Goal: Find specific page/section: Find specific page/section

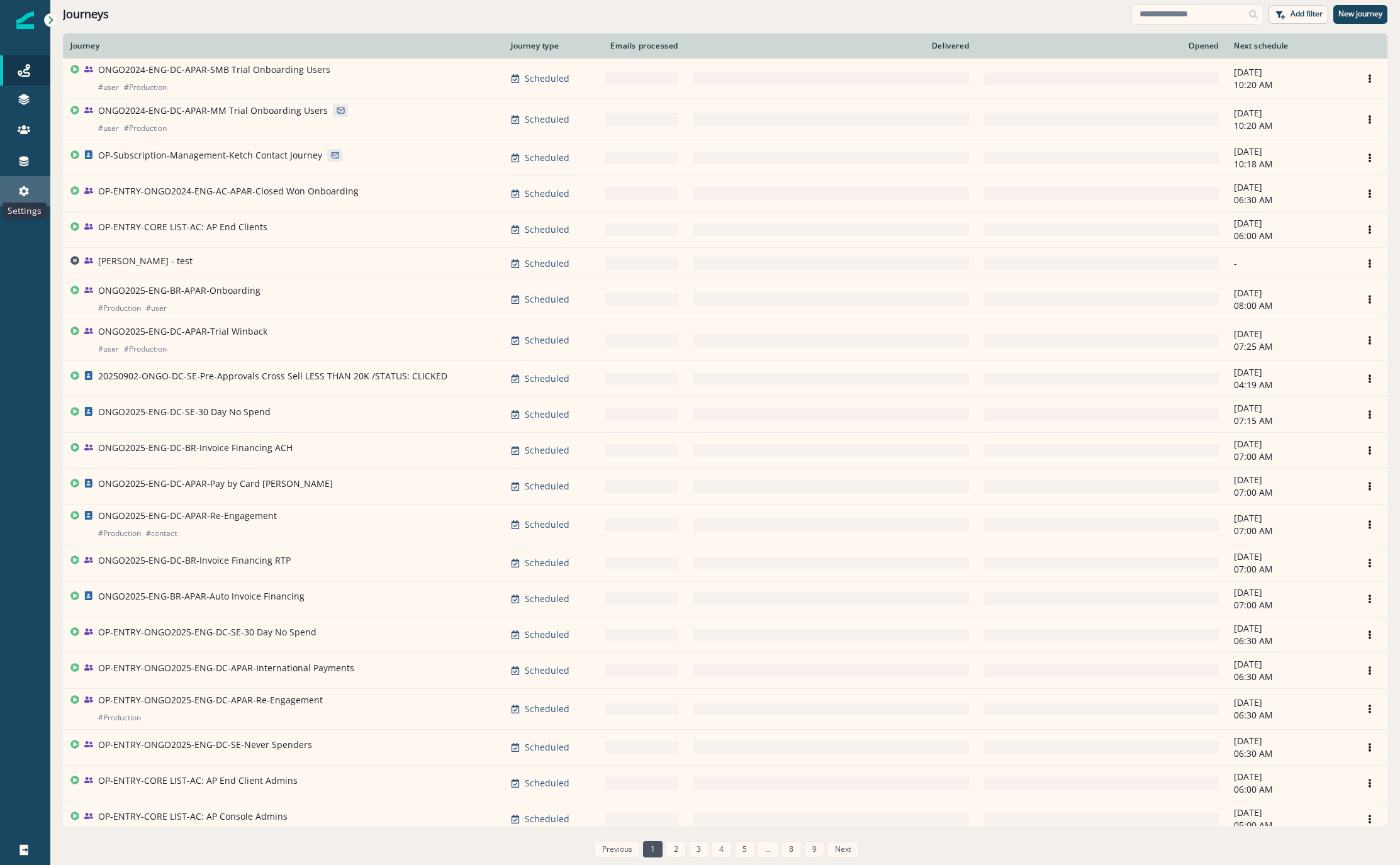
click at [22, 189] on icon at bounding box center [23, 191] width 10 height 10
